Goal: Transaction & Acquisition: Purchase product/service

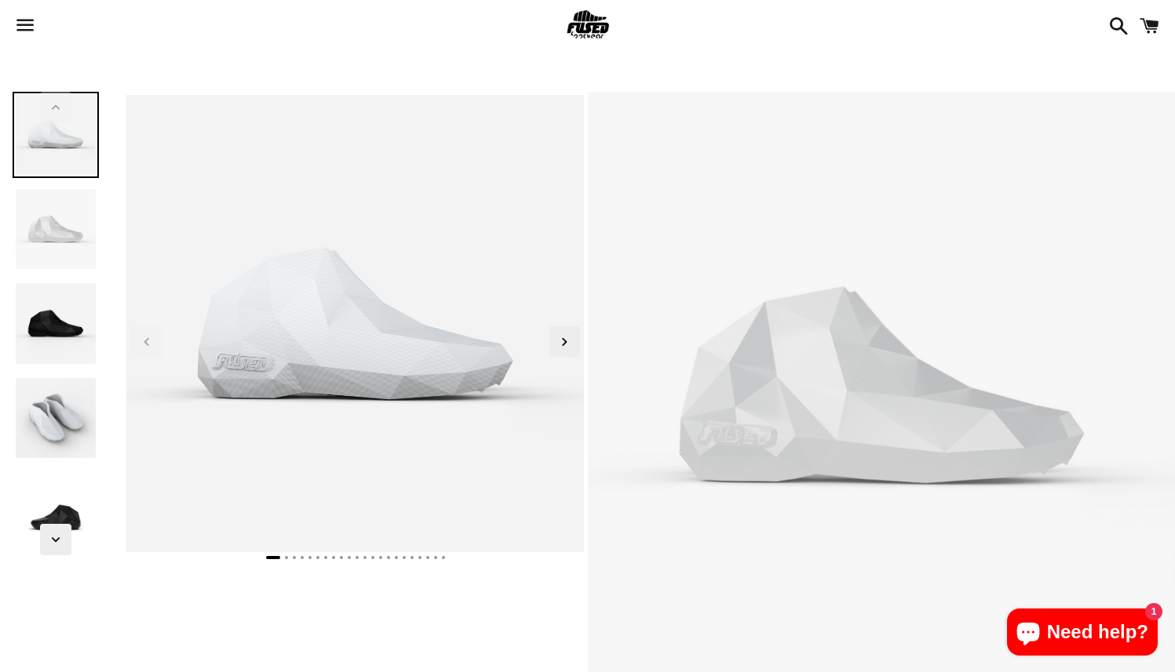
select select "**********"
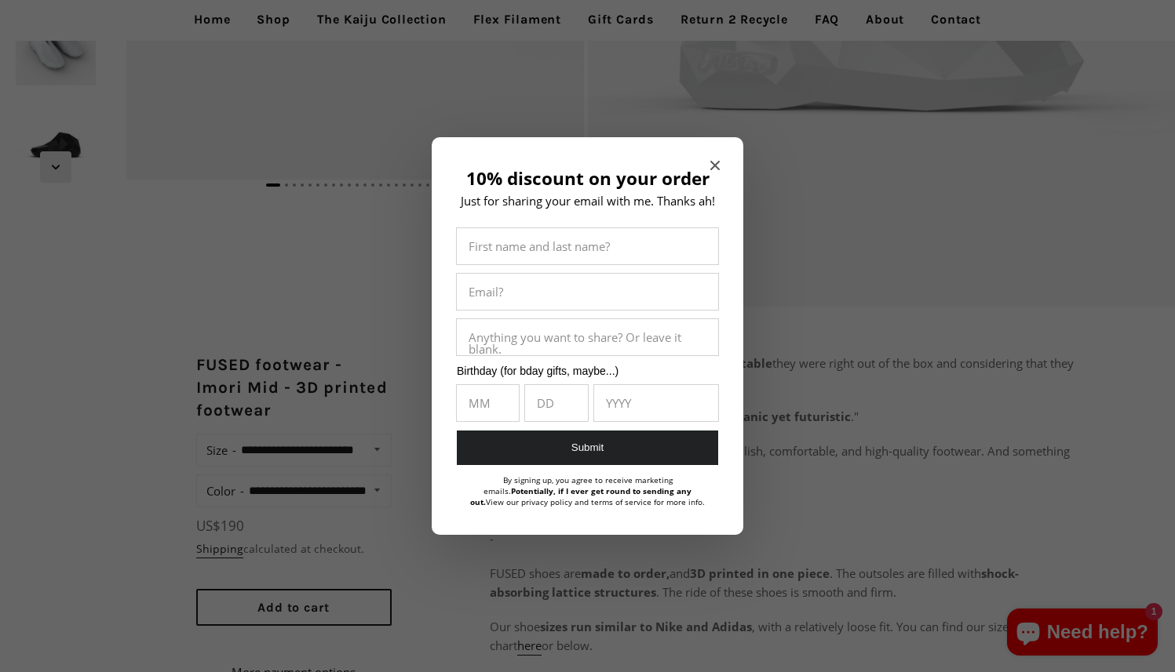
scroll to position [379, 0]
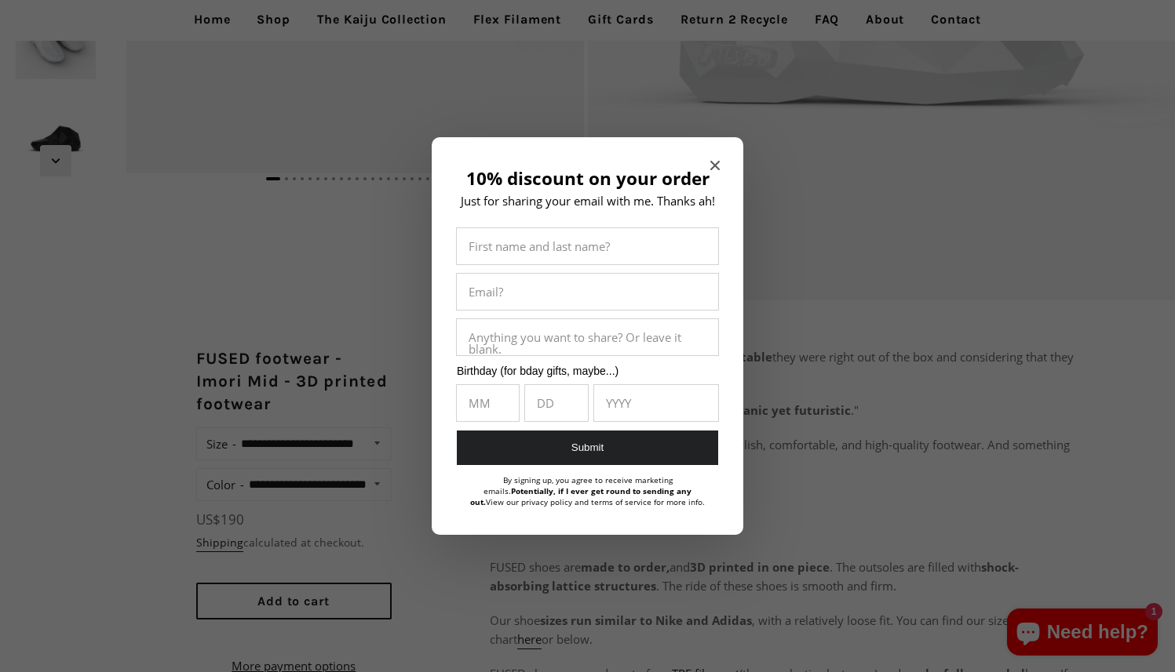
click at [716, 161] on icon "Close modal" at bounding box center [714, 165] width 9 height 9
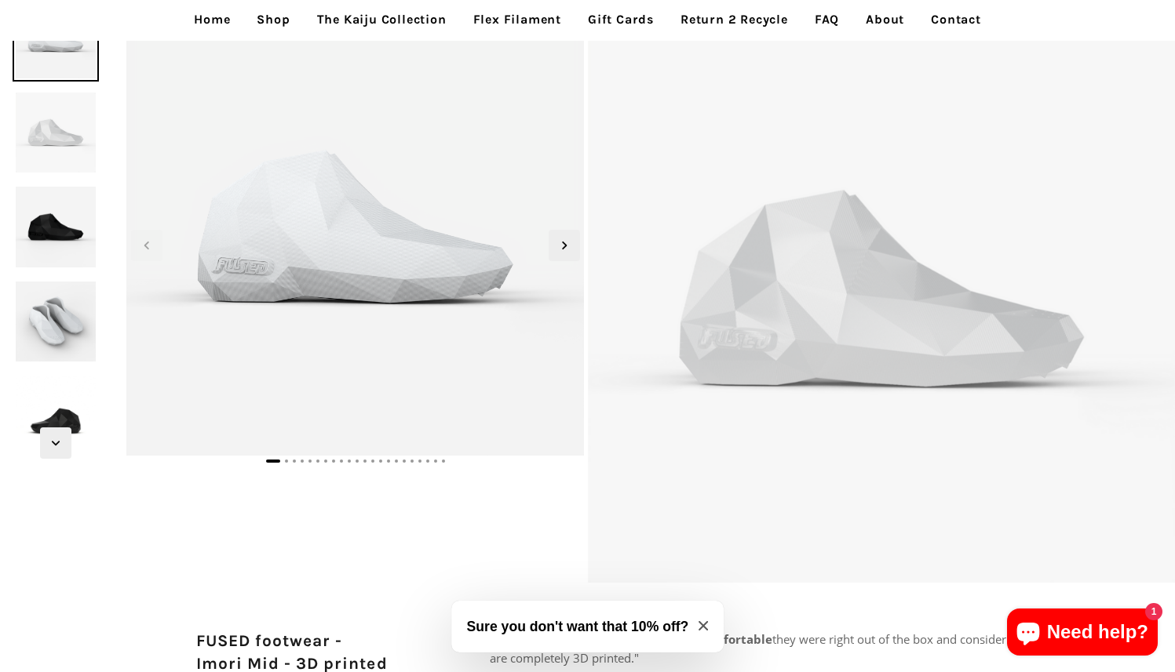
scroll to position [0, 0]
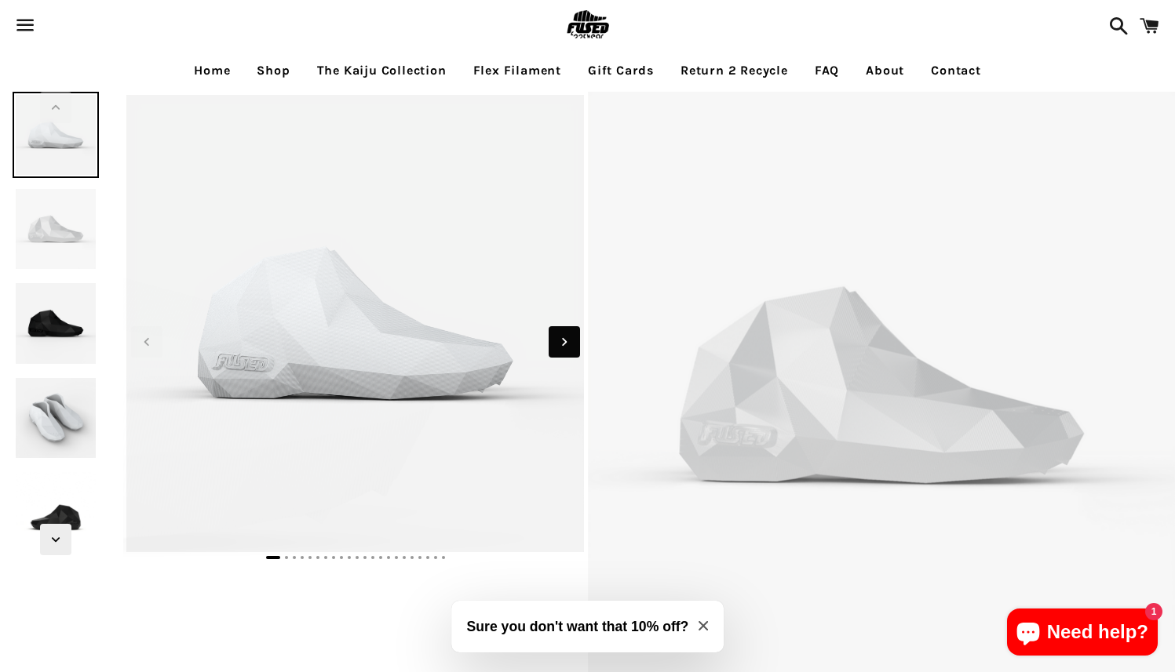
click at [556, 348] on icon "Next slide" at bounding box center [564, 341] width 17 height 17
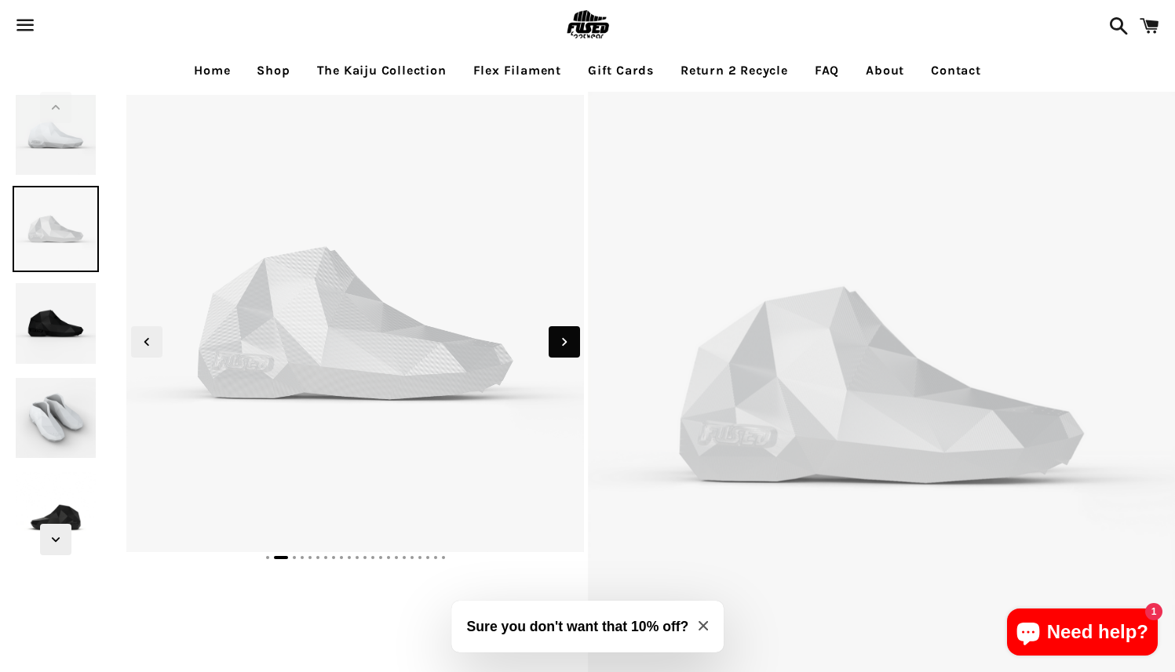
click at [556, 348] on icon "Next slide" at bounding box center [564, 341] width 17 height 17
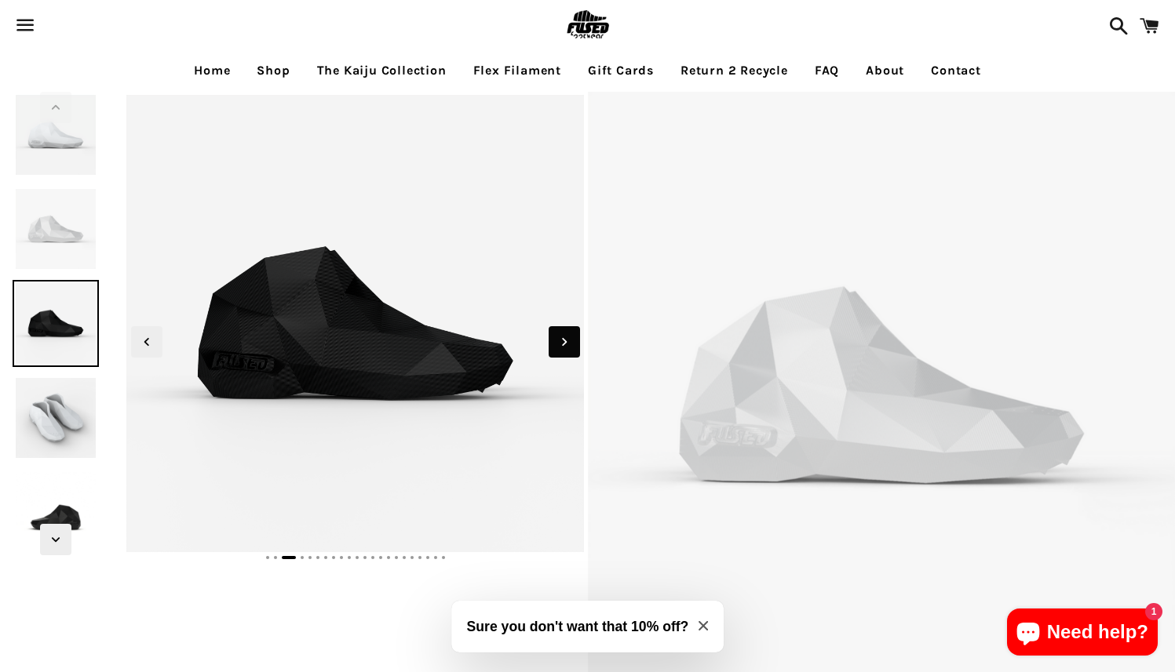
click at [556, 348] on icon "Next slide" at bounding box center [564, 341] width 17 height 17
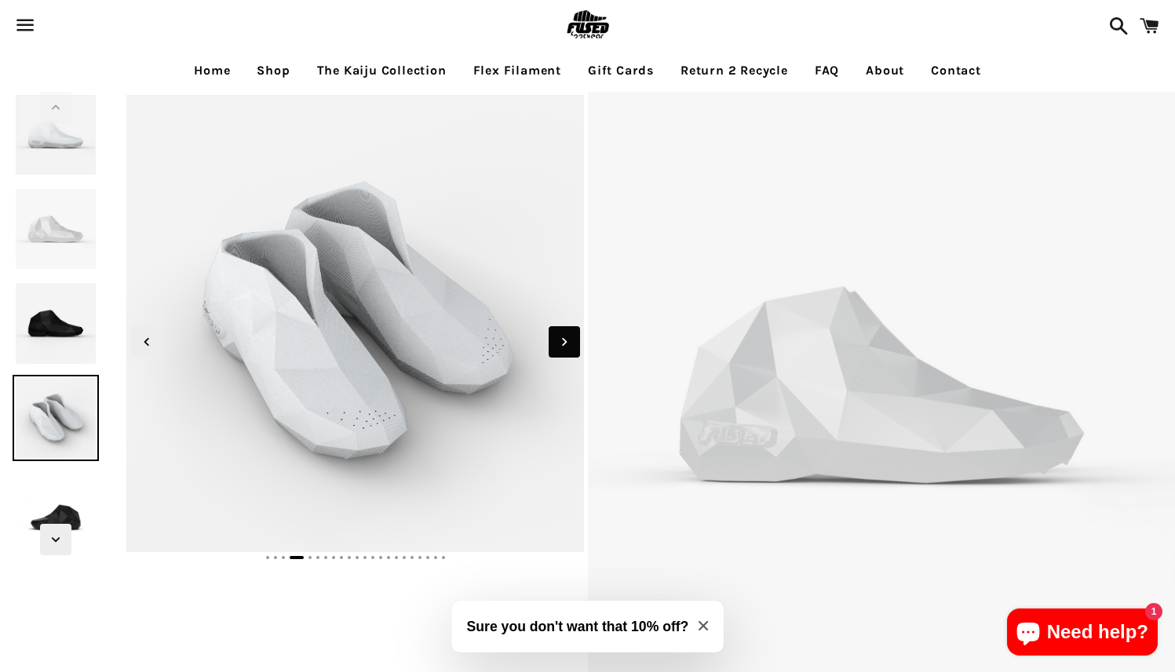
click at [556, 348] on icon "Next slide" at bounding box center [564, 341] width 17 height 17
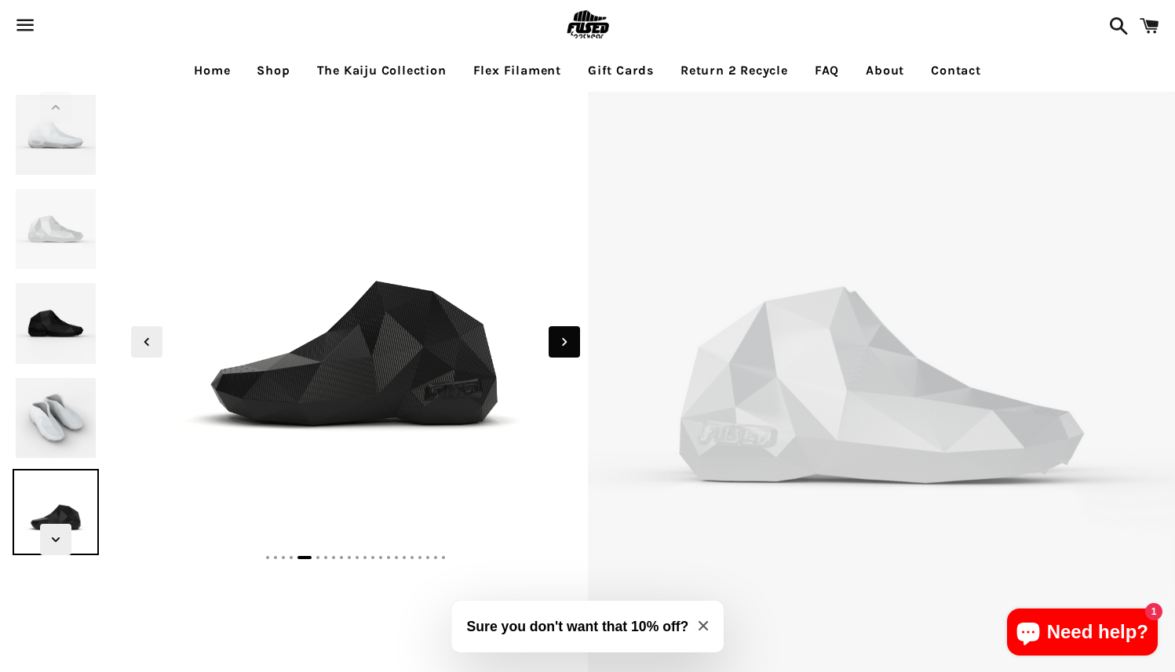
click at [556, 348] on icon "Next slide" at bounding box center [564, 341] width 17 height 17
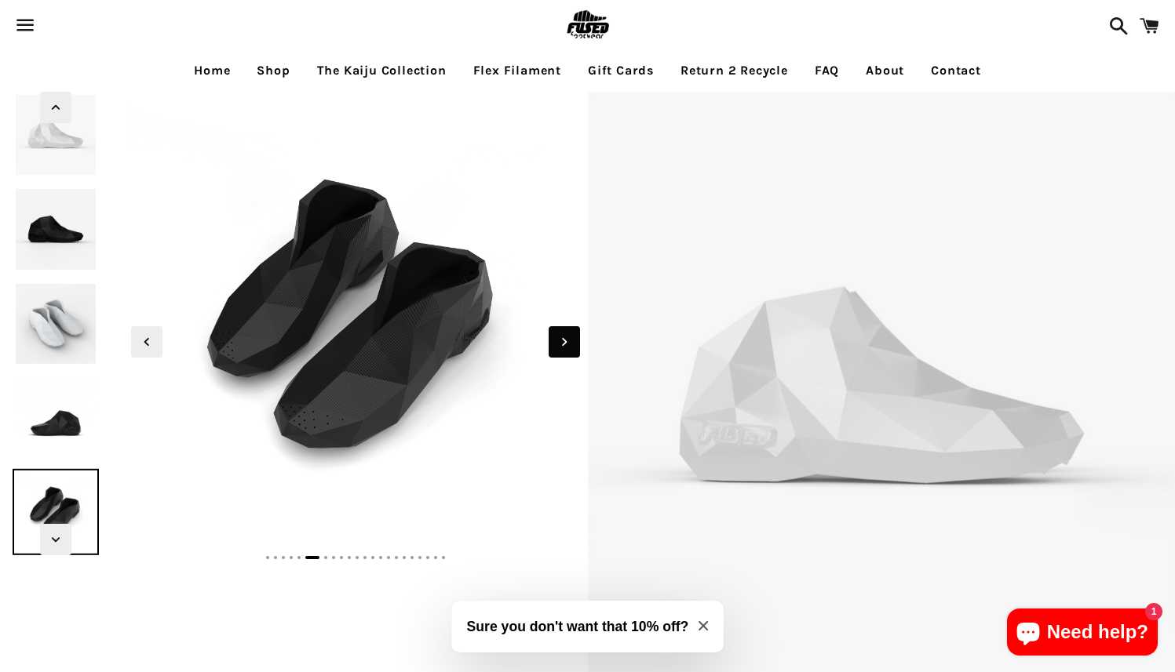
click at [556, 348] on icon "Next slide" at bounding box center [564, 341] width 17 height 17
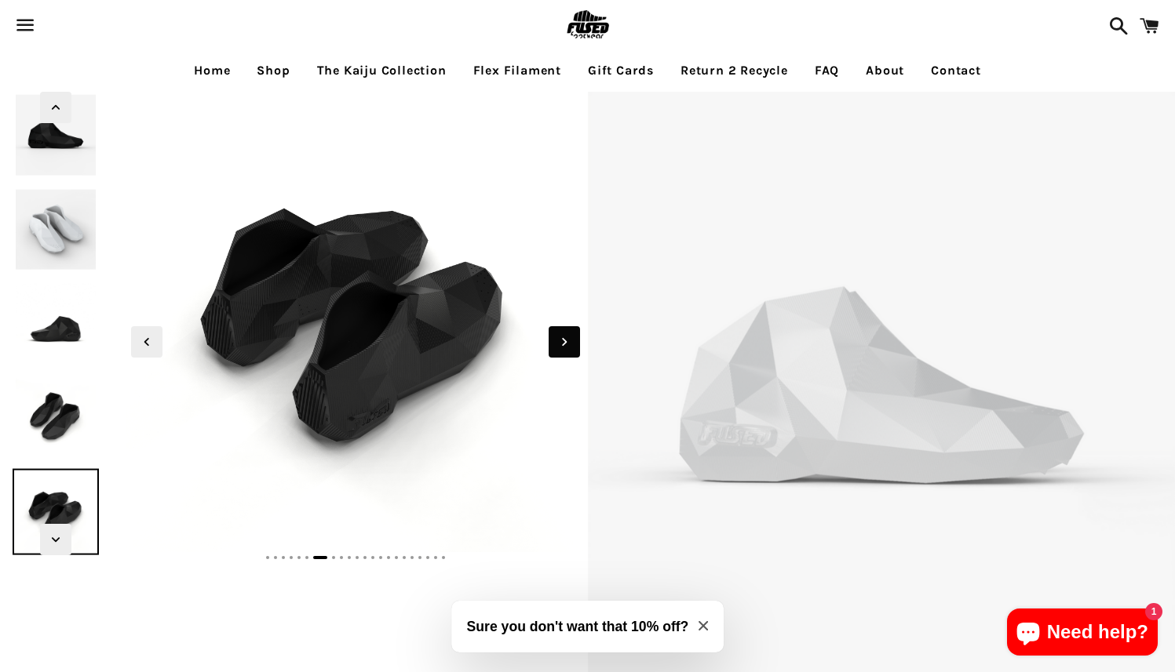
click at [556, 348] on icon "Next slide" at bounding box center [564, 341] width 17 height 17
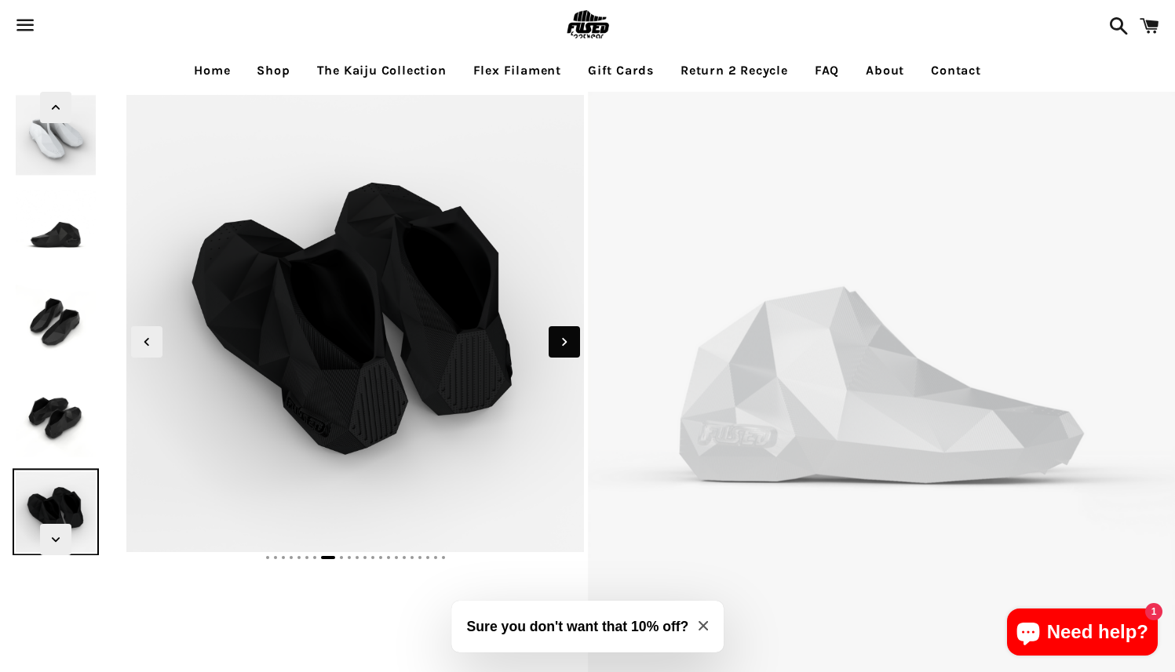
click at [556, 348] on icon "Next slide" at bounding box center [564, 341] width 17 height 17
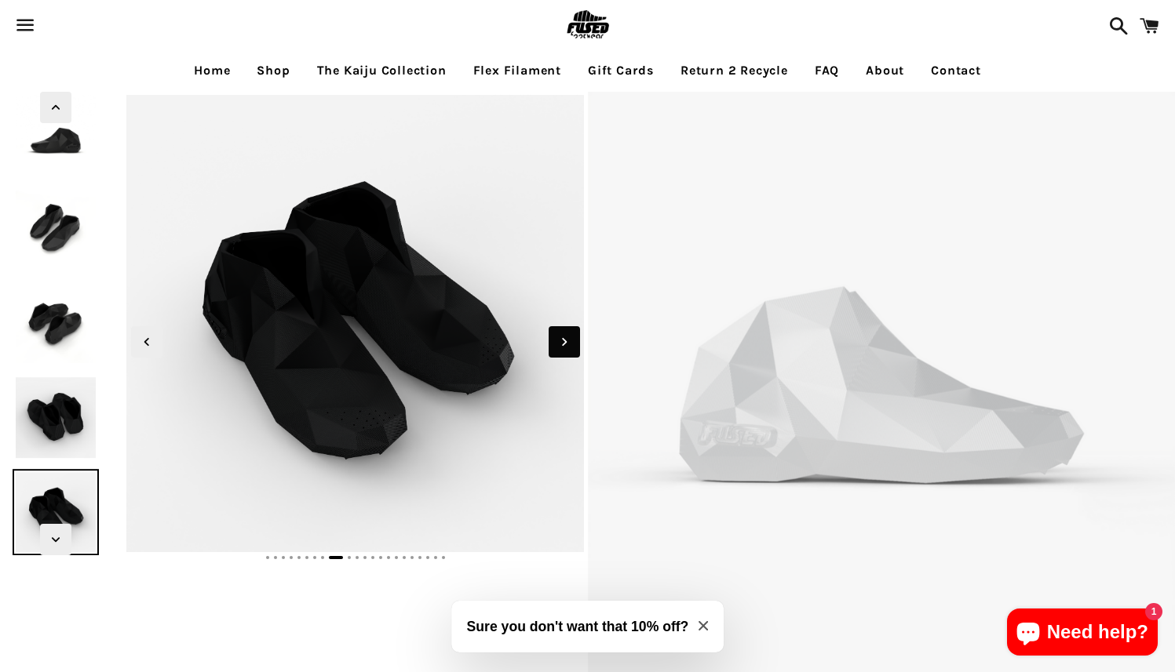
click at [556, 348] on icon "Next slide" at bounding box center [564, 341] width 17 height 17
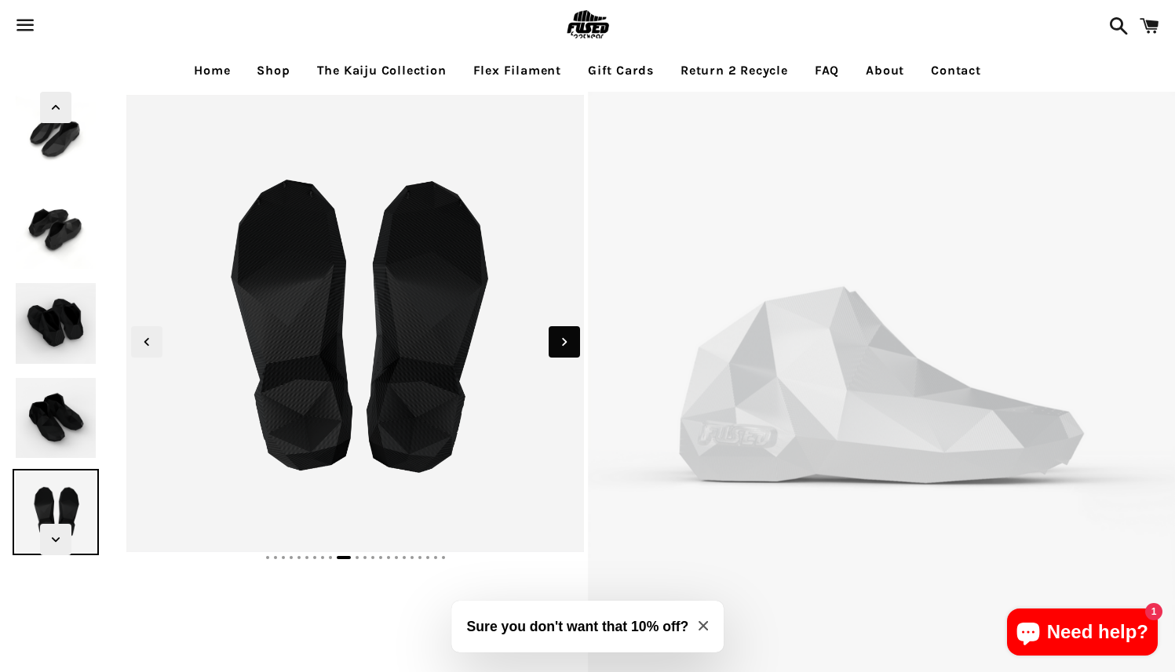
click at [556, 348] on icon "Next slide" at bounding box center [564, 341] width 17 height 17
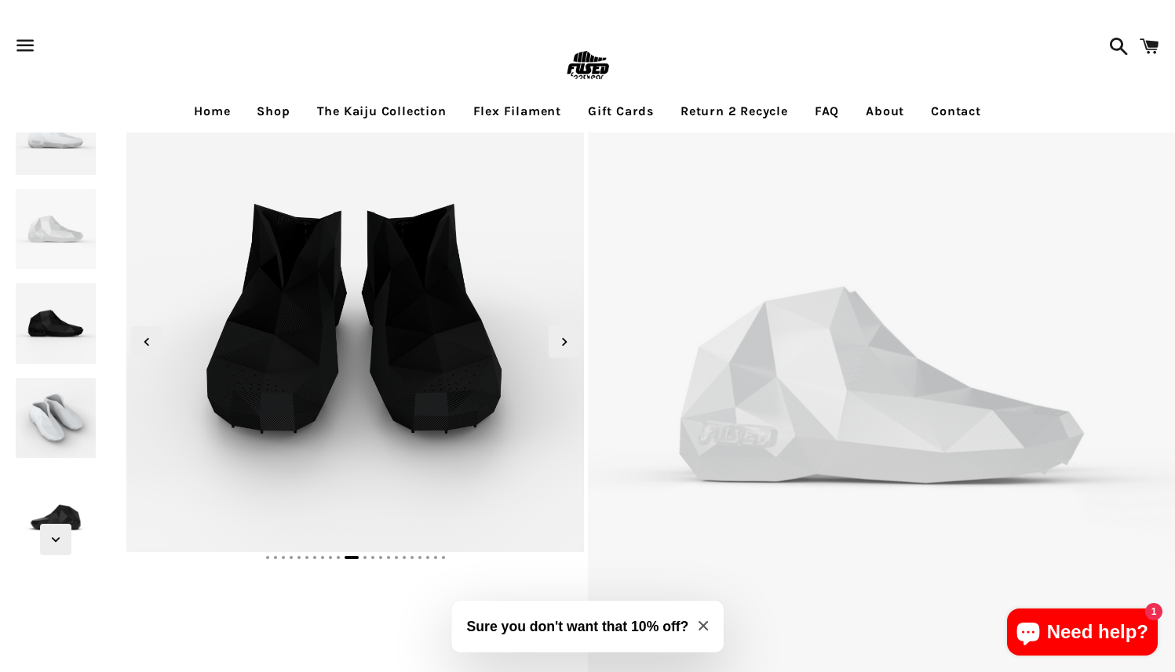
click at [72, 224] on img at bounding box center [56, 229] width 86 height 86
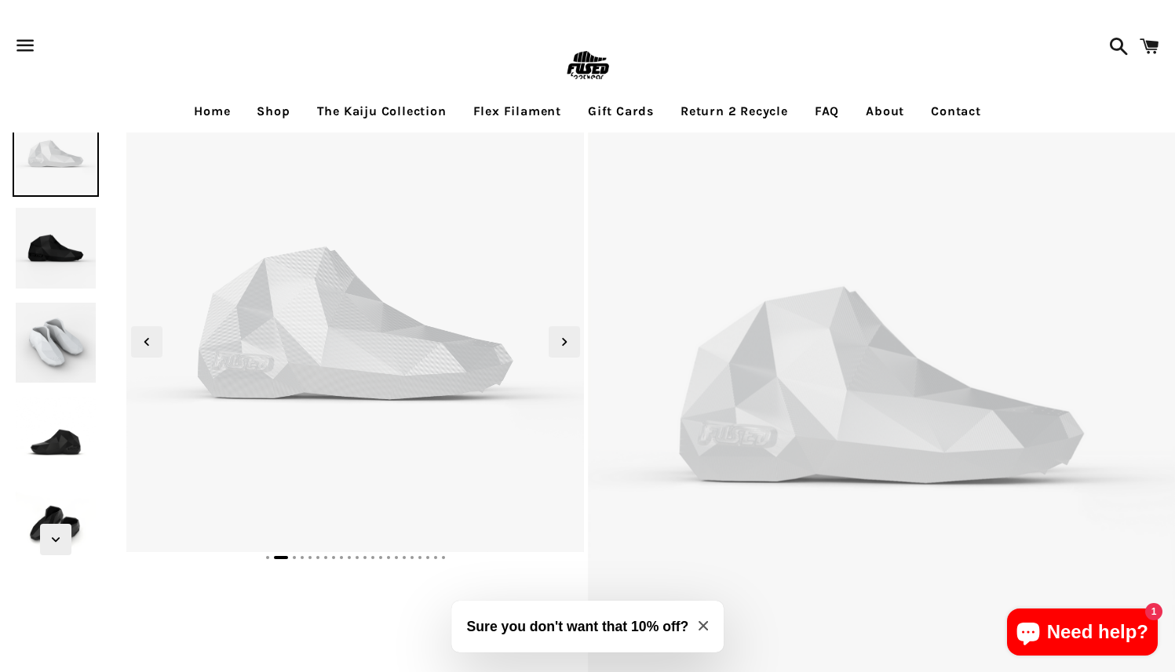
click at [56, 448] on img at bounding box center [56, 437] width 86 height 86
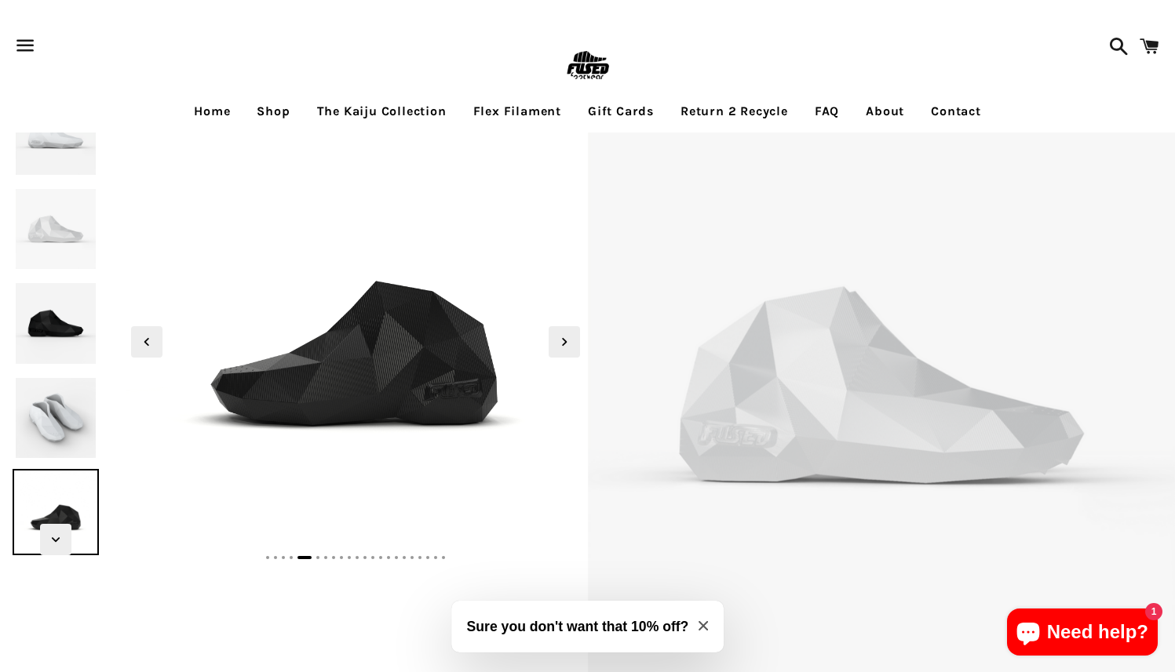
click at [75, 141] on img at bounding box center [56, 135] width 86 height 86
